Goal: Task Accomplishment & Management: Manage account settings

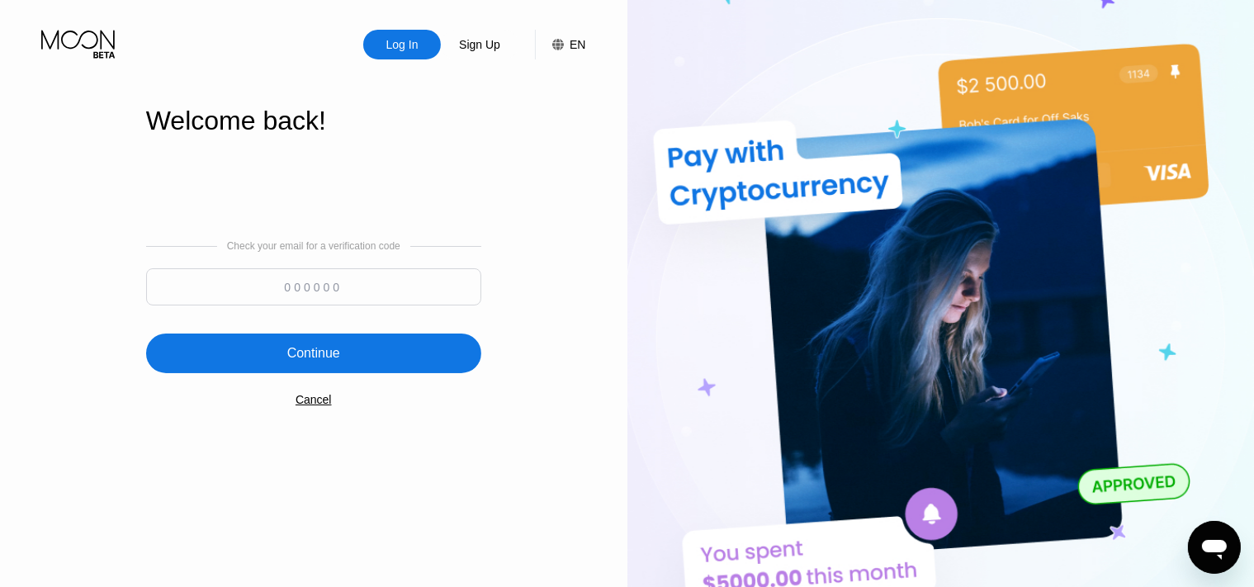
click at [339, 286] on input at bounding box center [313, 286] width 335 height 37
type input "908523"
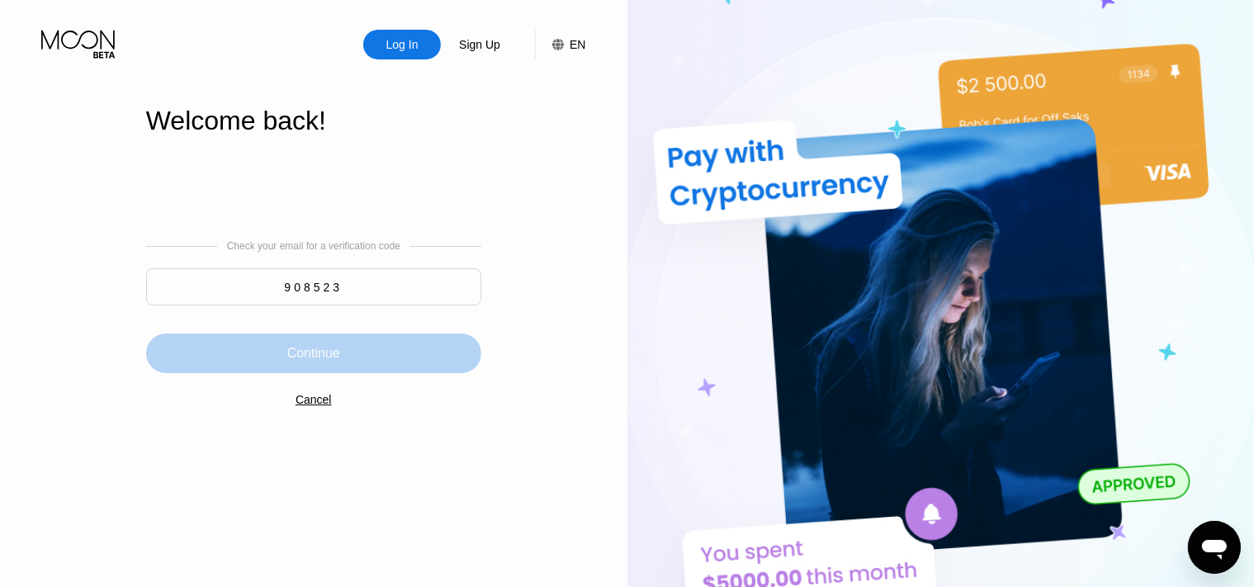
click at [337, 366] on div "Continue" at bounding box center [313, 354] width 335 height 40
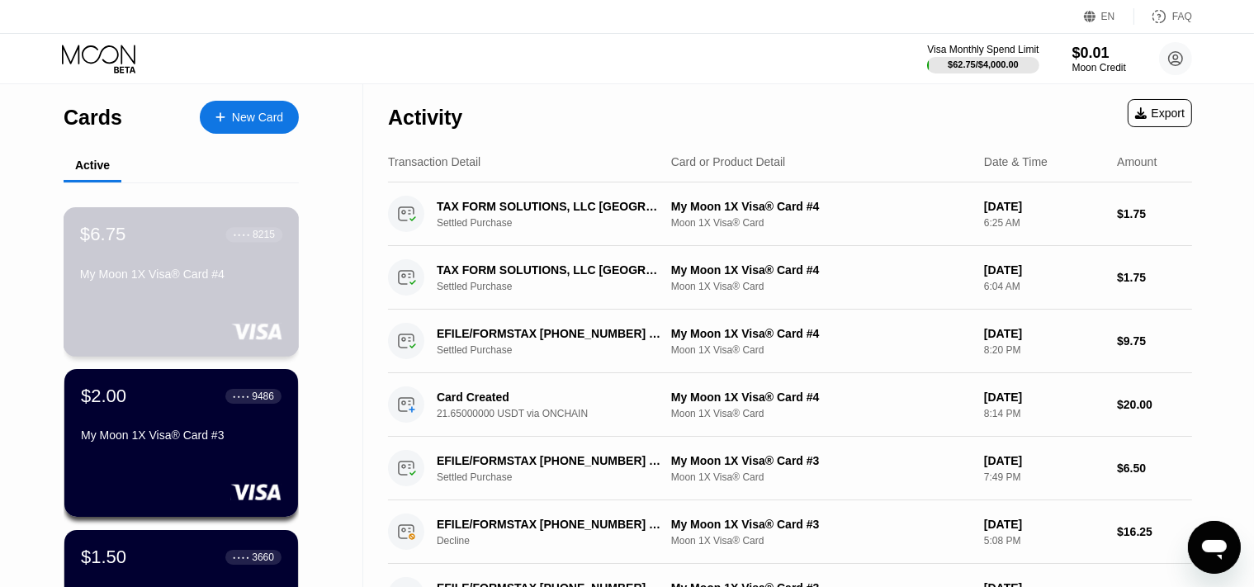
click at [212, 262] on div "$6.75 ● ● ● ● 8215 My Moon 1X Visa® Card #4" at bounding box center [181, 256] width 202 height 64
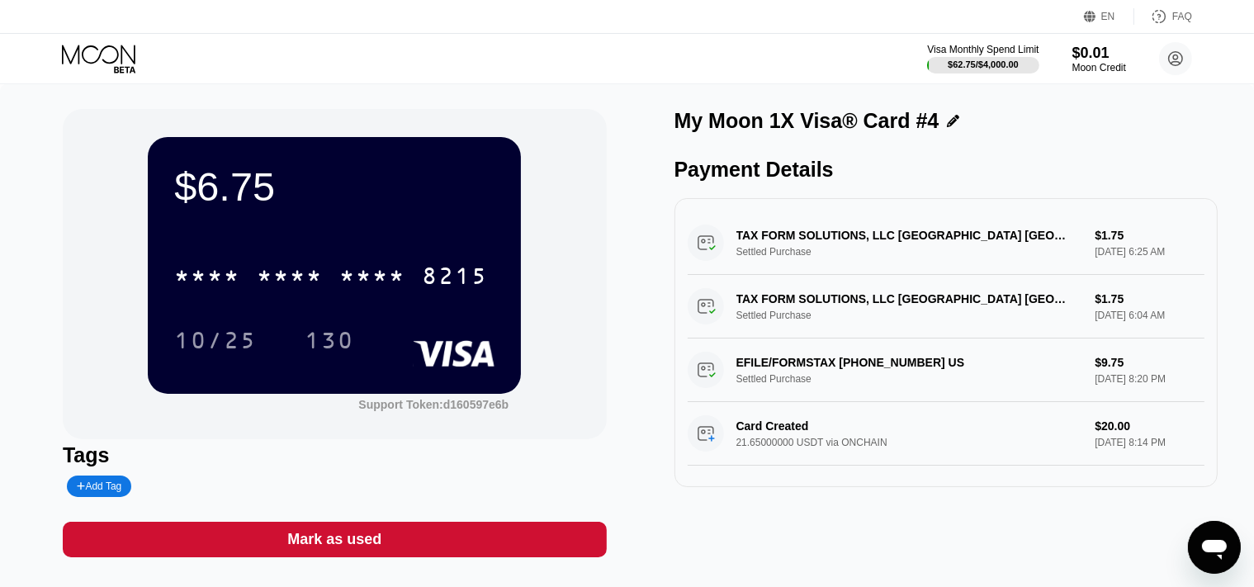
drag, startPoint x: 519, startPoint y: 406, endPoint x: 411, endPoint y: 448, distance: 115.8
click at [411, 448] on div "$6.75 * * * * * * * * * * * * 8215 10/25 130 Support Token: d160597e6b Tags Add…" at bounding box center [335, 333] width 544 height 448
click at [434, 405] on div "Support Token: d160597e6b" at bounding box center [433, 404] width 150 height 13
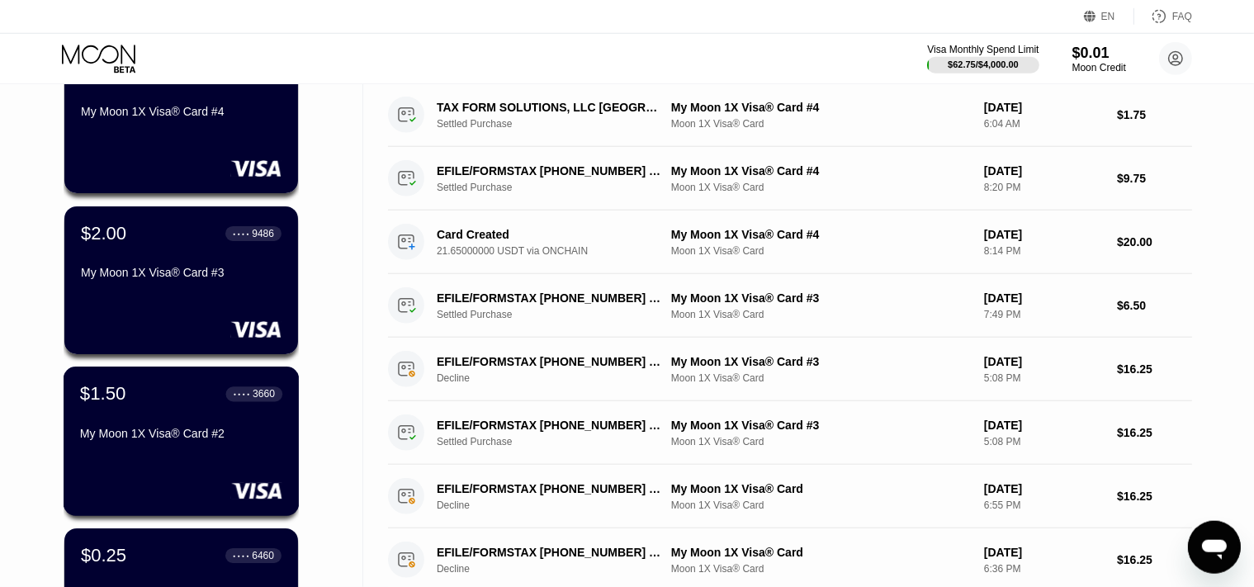
scroll to position [162, 0]
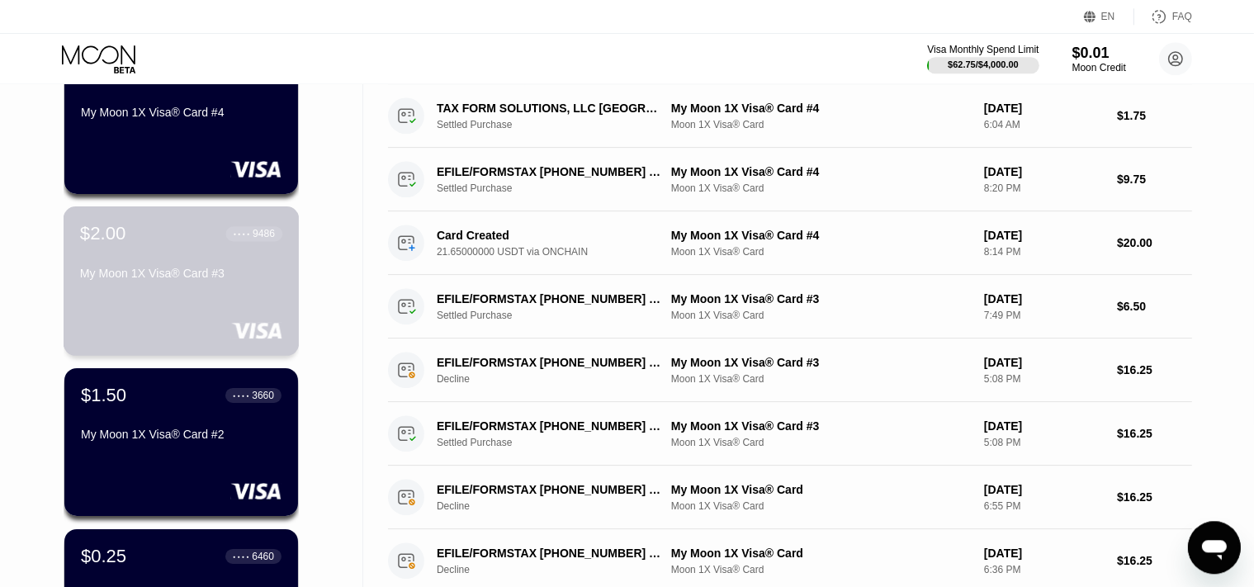
click at [178, 276] on div "My Moon 1X Visa® Card #3" at bounding box center [181, 273] width 202 height 13
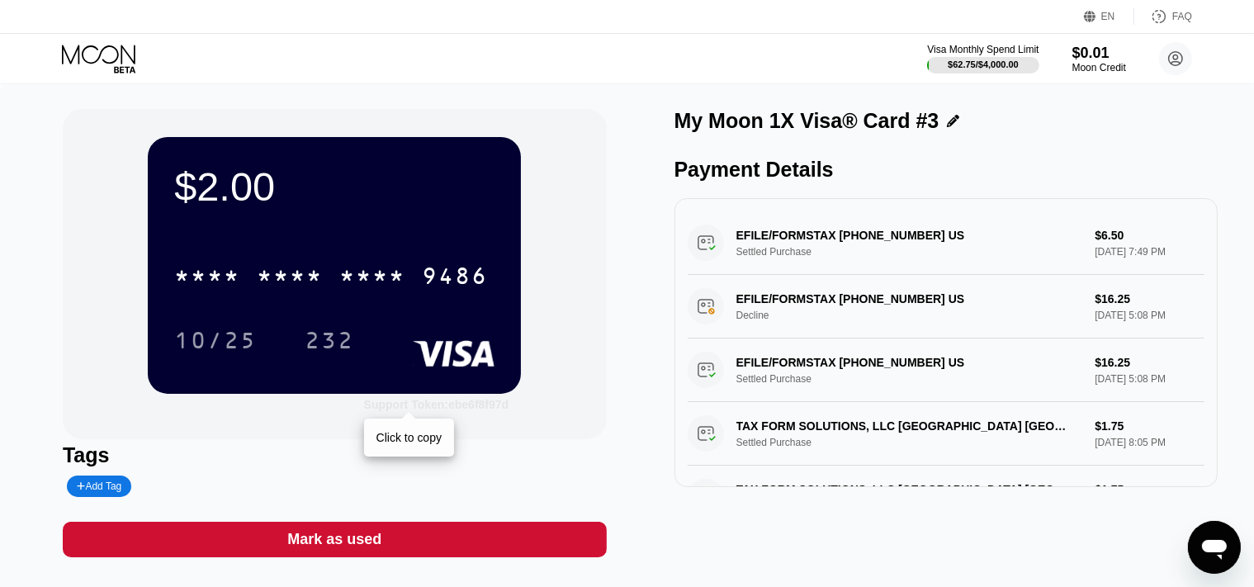
click at [478, 407] on div "Support Token: ebe6f8f97d" at bounding box center [436, 404] width 145 height 13
